Goal: Information Seeking & Learning: Learn about a topic

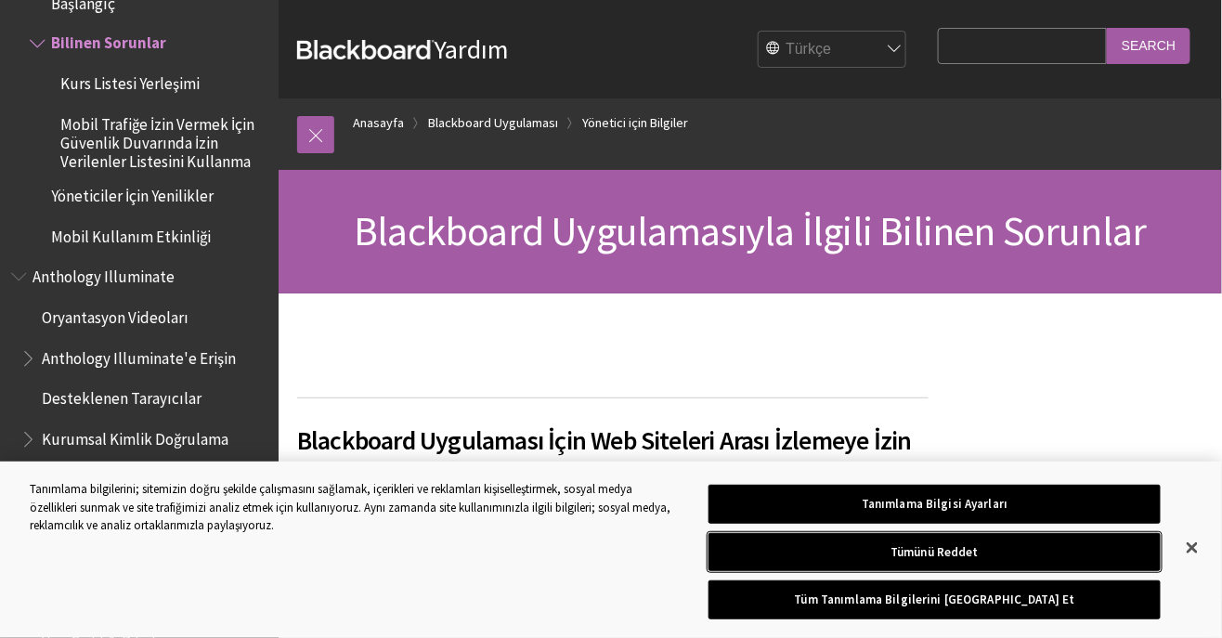
click at [1091, 544] on button "Tümünü Reddet" at bounding box center [935, 552] width 452 height 39
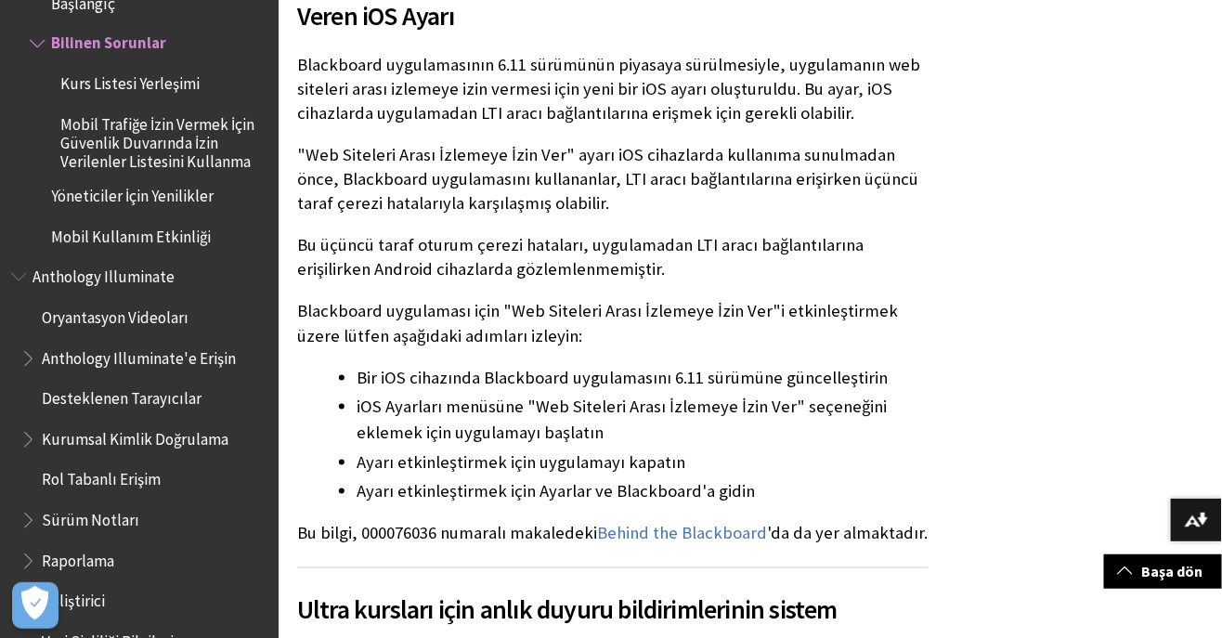
scroll to position [470, 0]
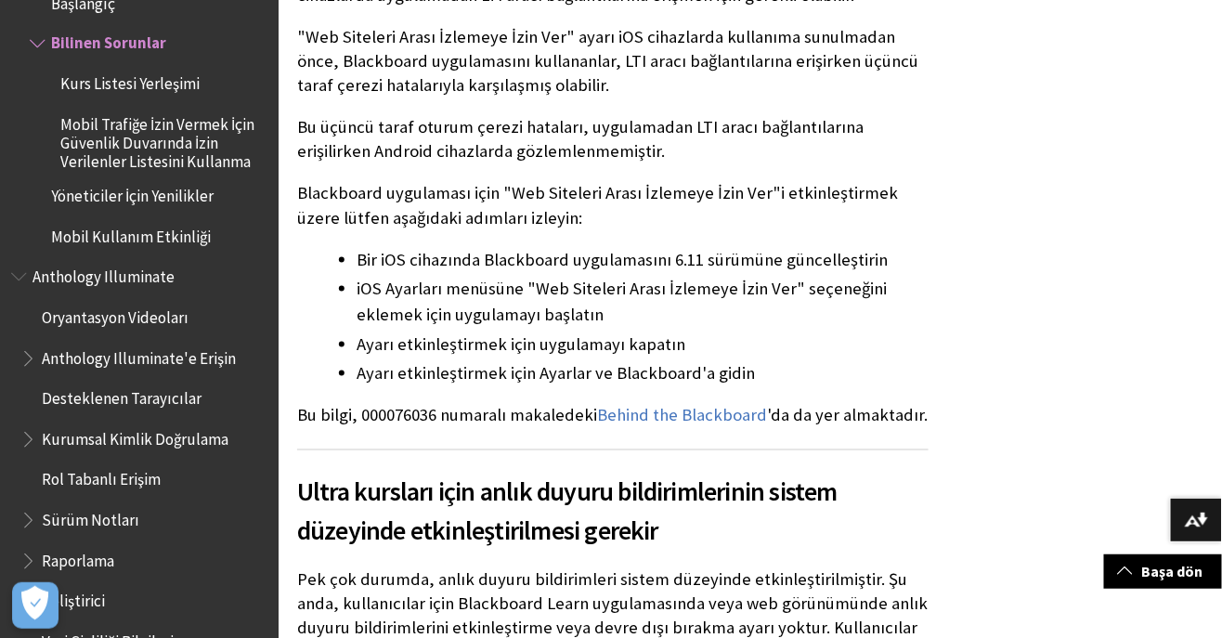
click at [905, 506] on h2 "Ultra kursları için anlık duyuru bildirimlerinin sistem düzeyinde etkinleştiril…" at bounding box center [613, 500] width 632 height 101
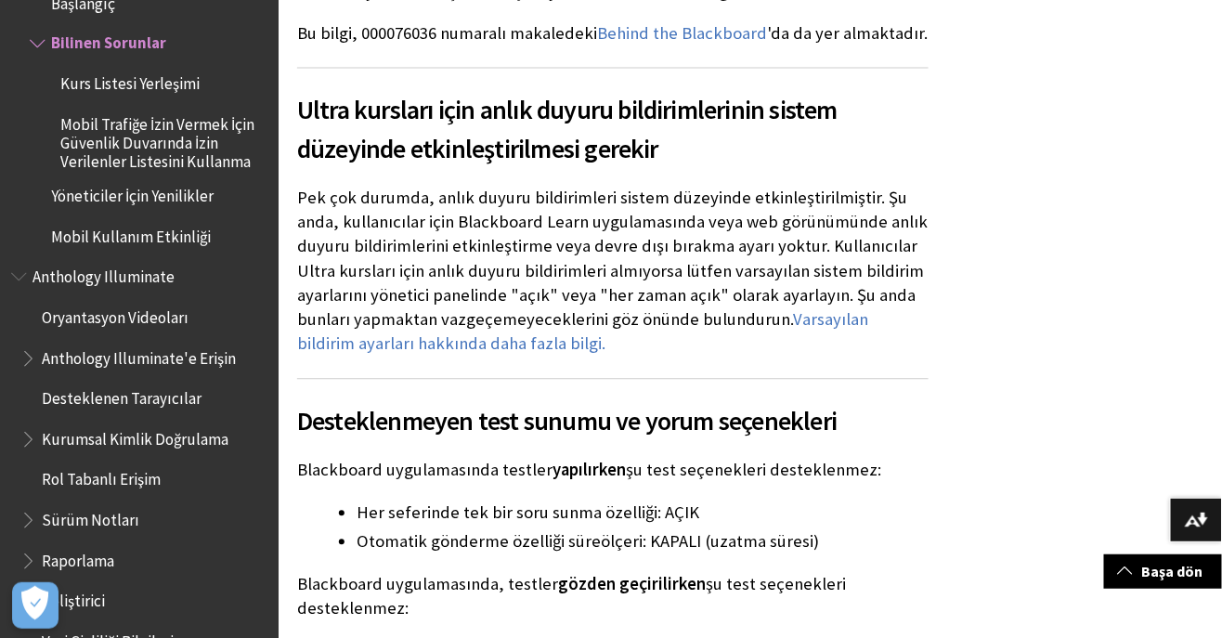
scroll to position [966, 0]
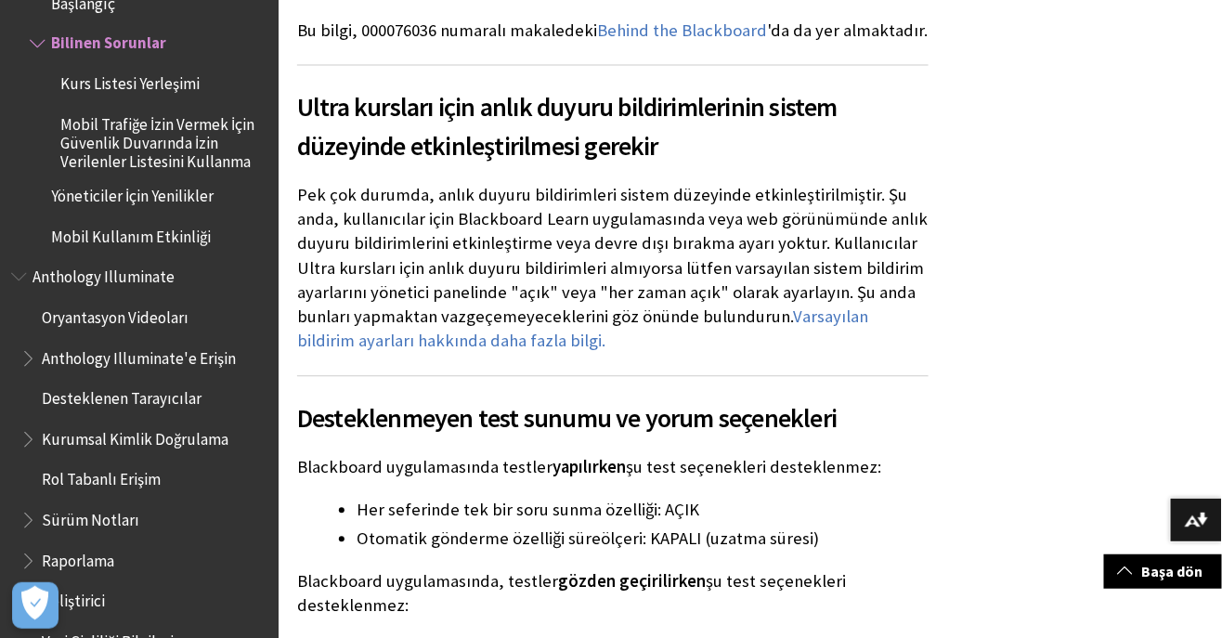
click at [909, 392] on h2 "Desteklenmeyen test sunumu ve yorum seçenekleri" at bounding box center [613, 407] width 632 height 62
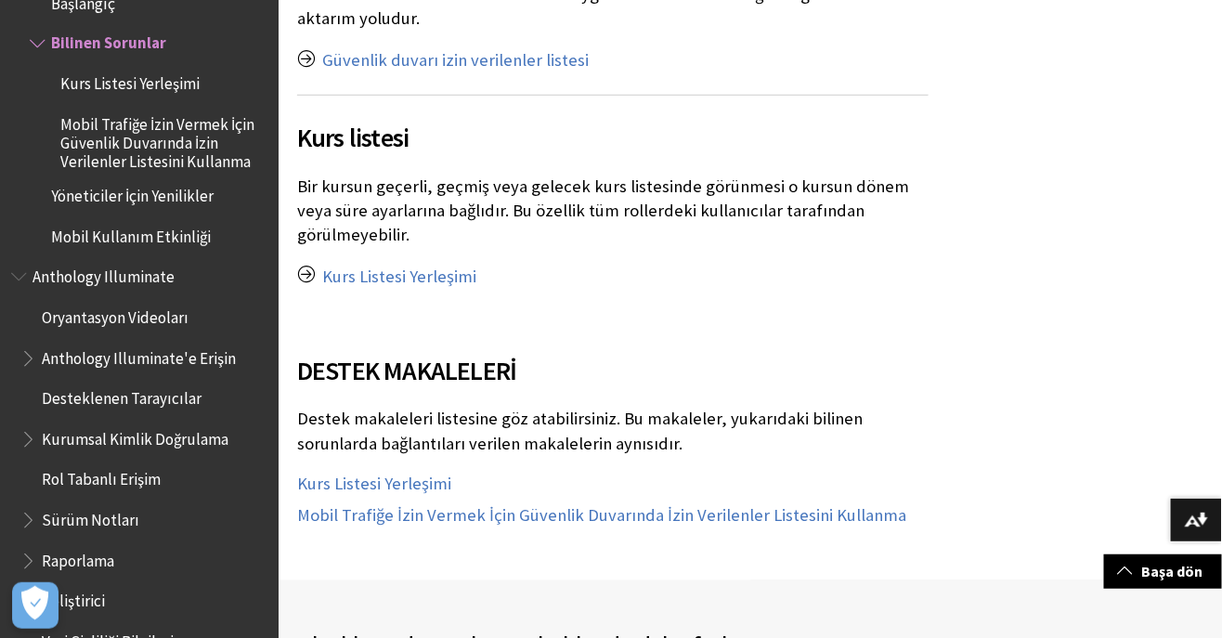
scroll to position [2676, 0]
click at [425, 265] on link "Kurs Listesi Yerleşimi" at bounding box center [399, 276] width 154 height 22
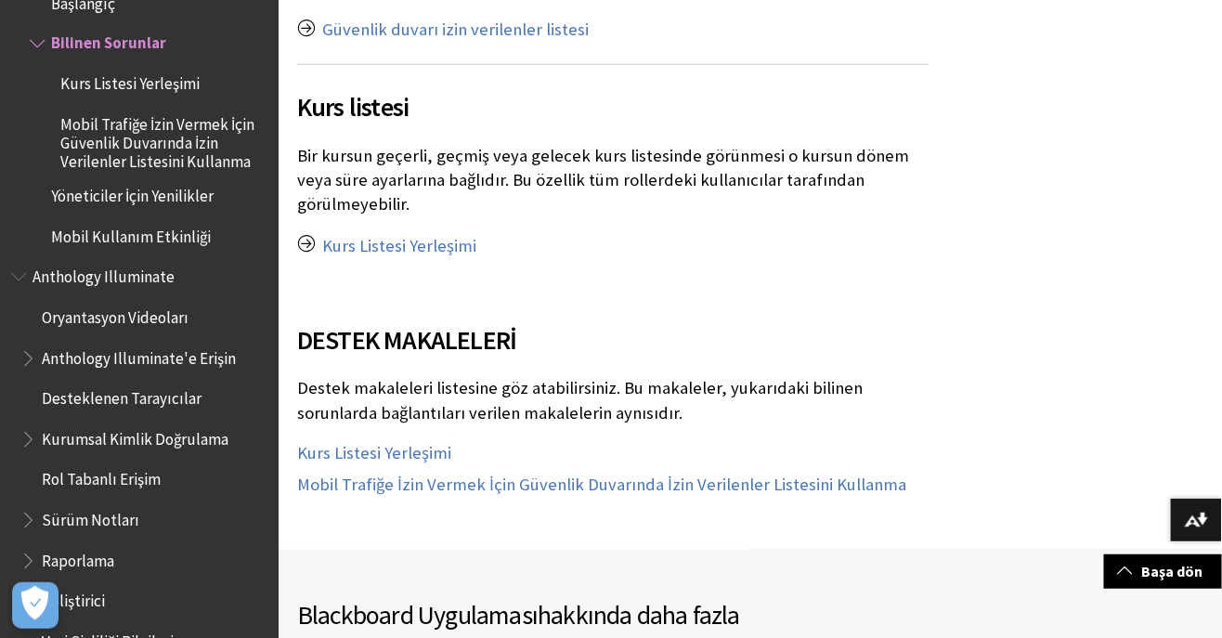
scroll to position [2736, 0]
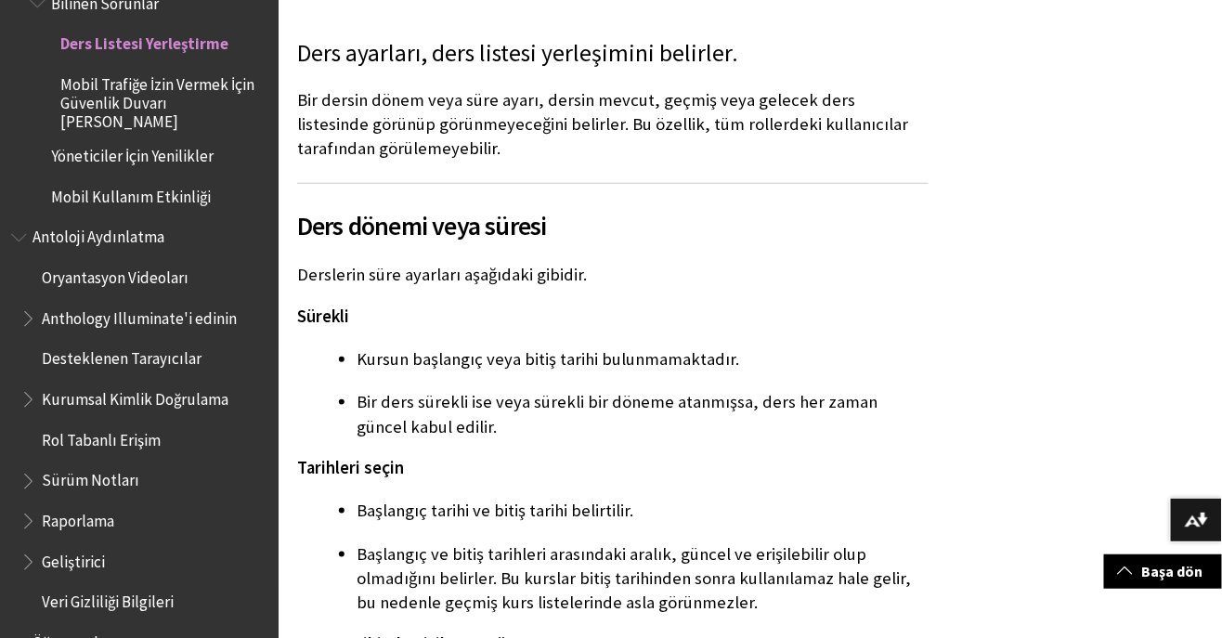
scroll to position [402, 0]
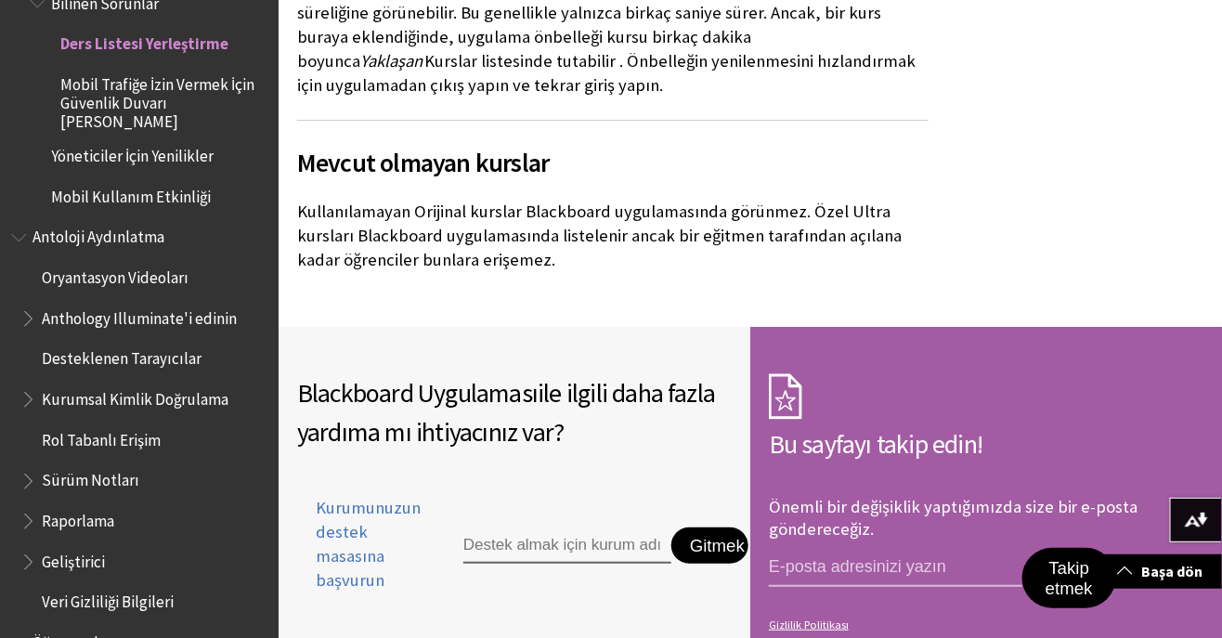
scroll to position [2109, 0]
